Goal: Transaction & Acquisition: Subscribe to service/newsletter

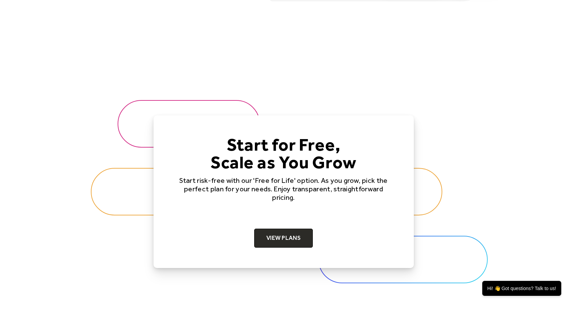
scroll to position [2022, 0]
click at [285, 243] on link "View Plans" at bounding box center [283, 238] width 59 height 19
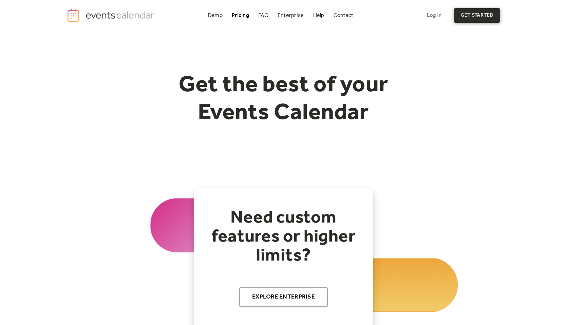
click at [470, 19] on link "get started" at bounding box center [477, 15] width 46 height 15
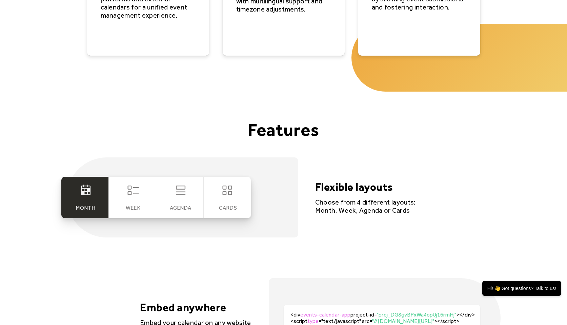
scroll to position [1185, 0]
